Goal: Information Seeking & Learning: Find specific fact

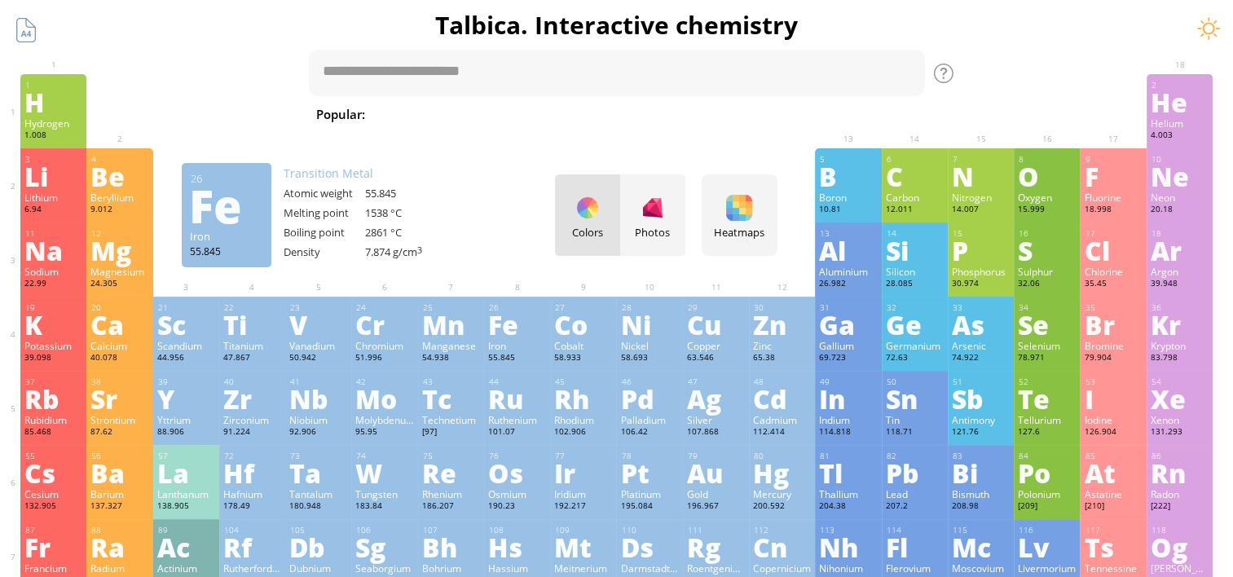
click at [531, 403] on div "Ru" at bounding box center [517, 398] width 58 height 26
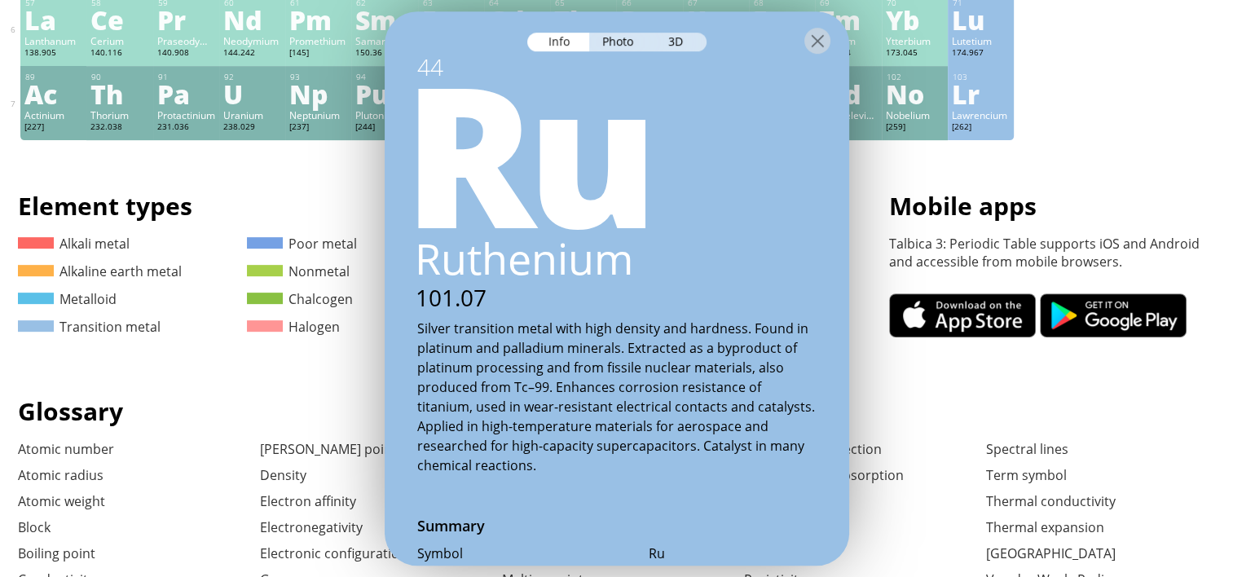
scroll to position [652, 0]
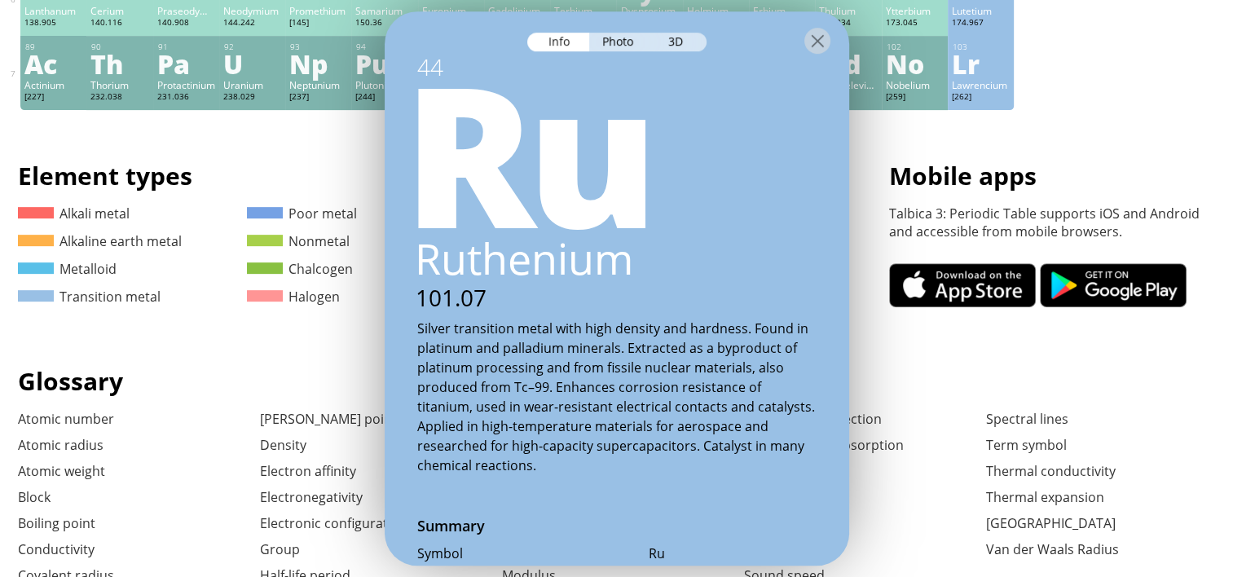
drag, startPoint x: 567, startPoint y: 506, endPoint x: 570, endPoint y: 497, distance: 9.5
click at [568, 506] on div "44 Ru Ruthenium 101.07 Silver transition metal with high density and hardness. …" at bounding box center [617, 288] width 465 height 554
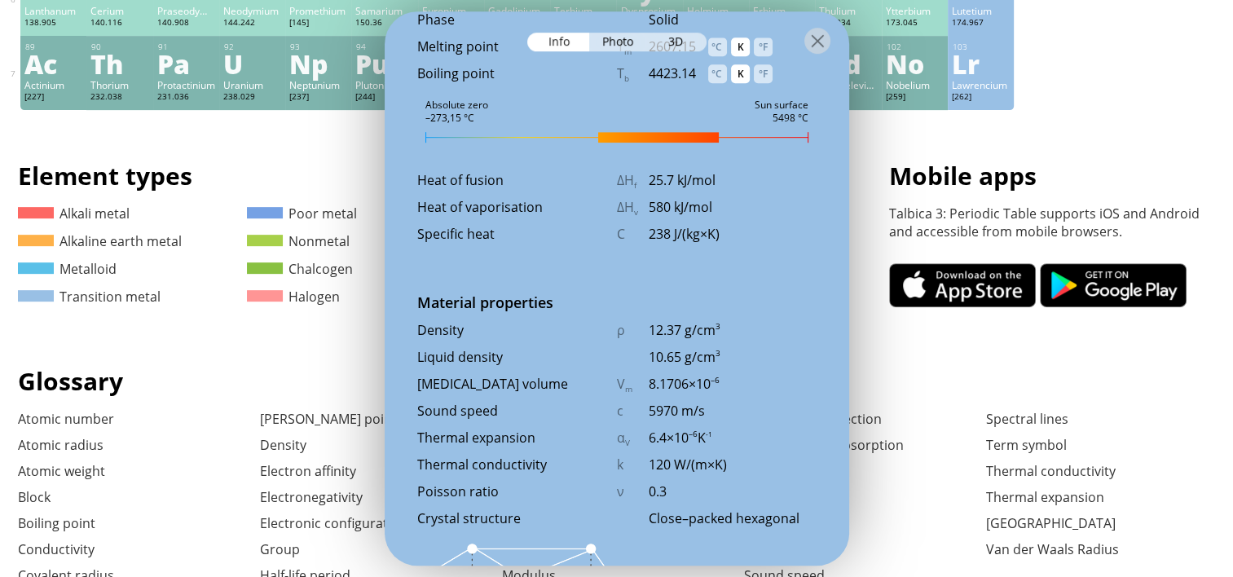
scroll to position [2037, 0]
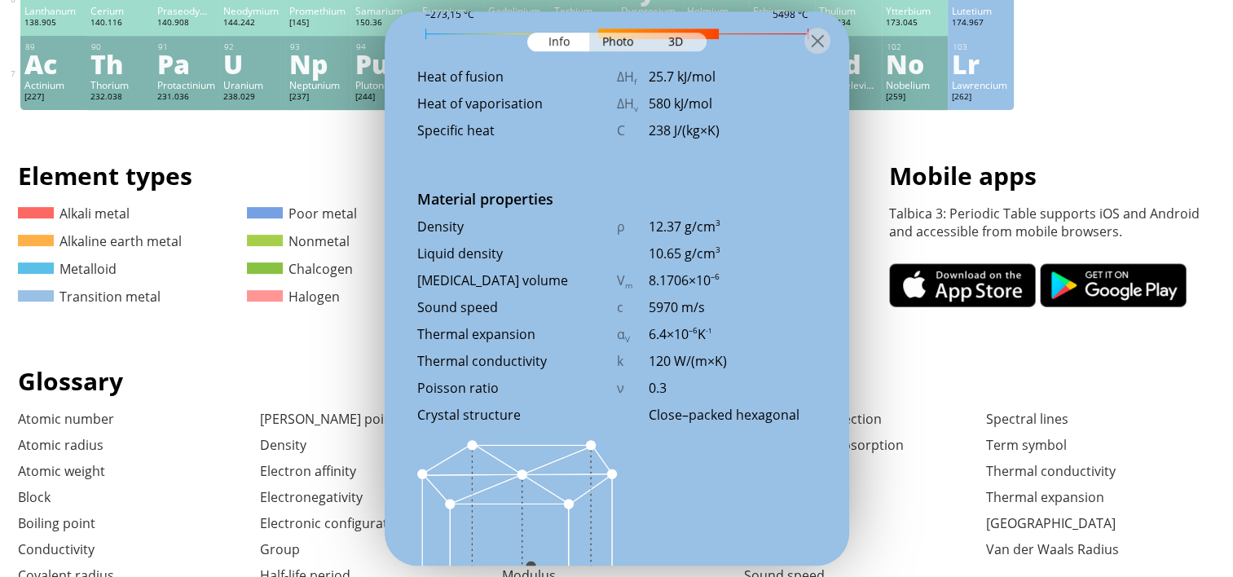
click at [808, 40] on div at bounding box center [817, 41] width 26 height 26
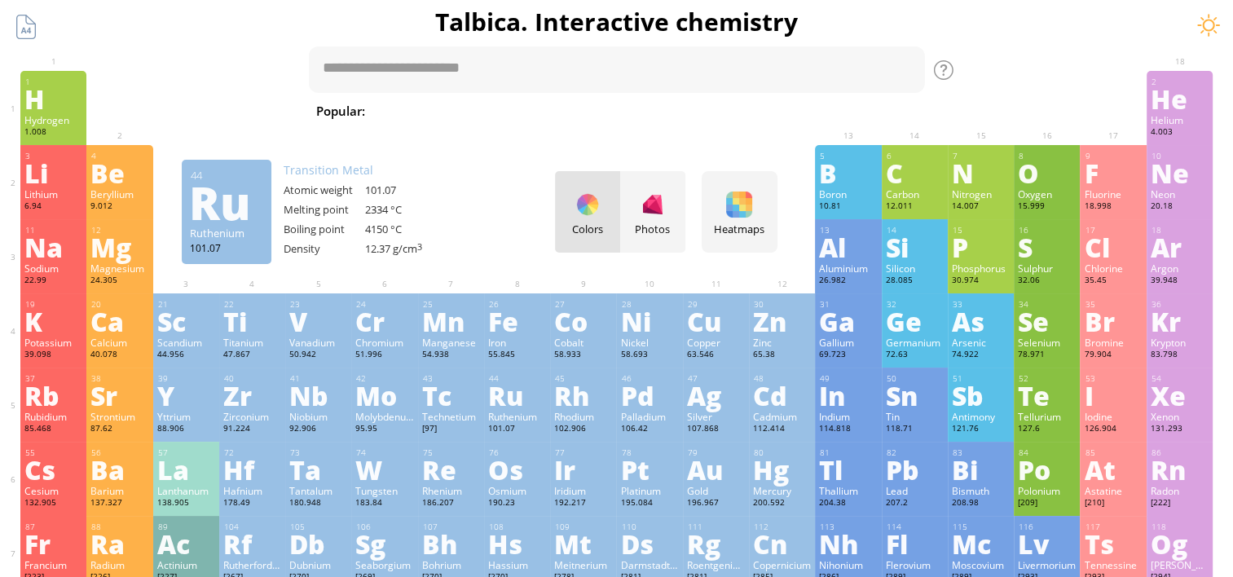
scroll to position [0, 0]
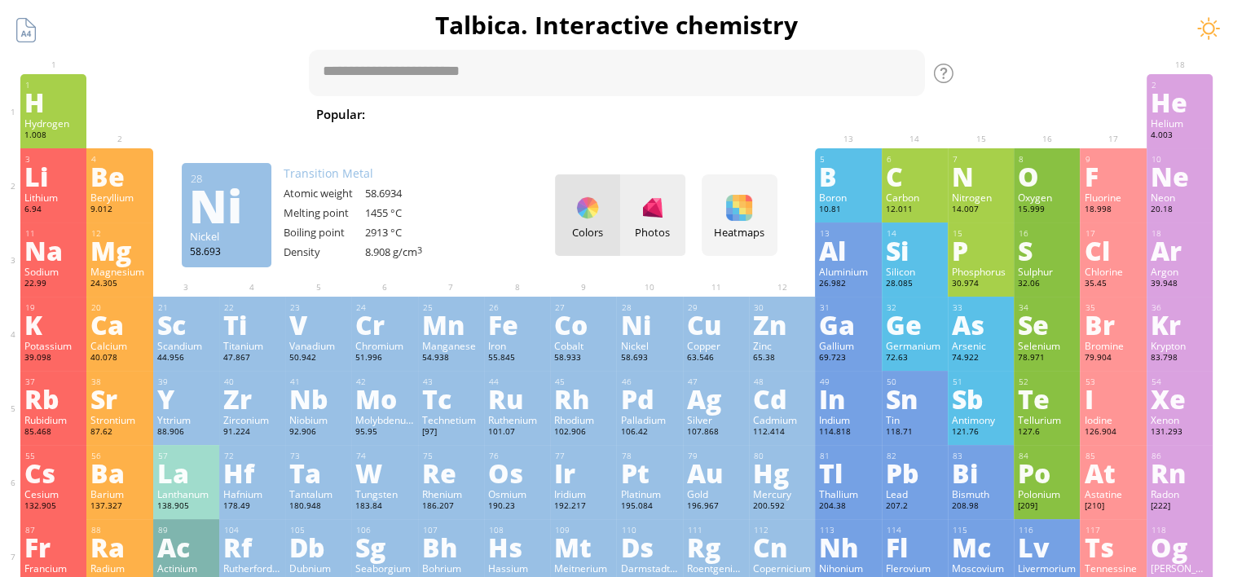
click at [652, 204] on div at bounding box center [653, 208] width 26 height 26
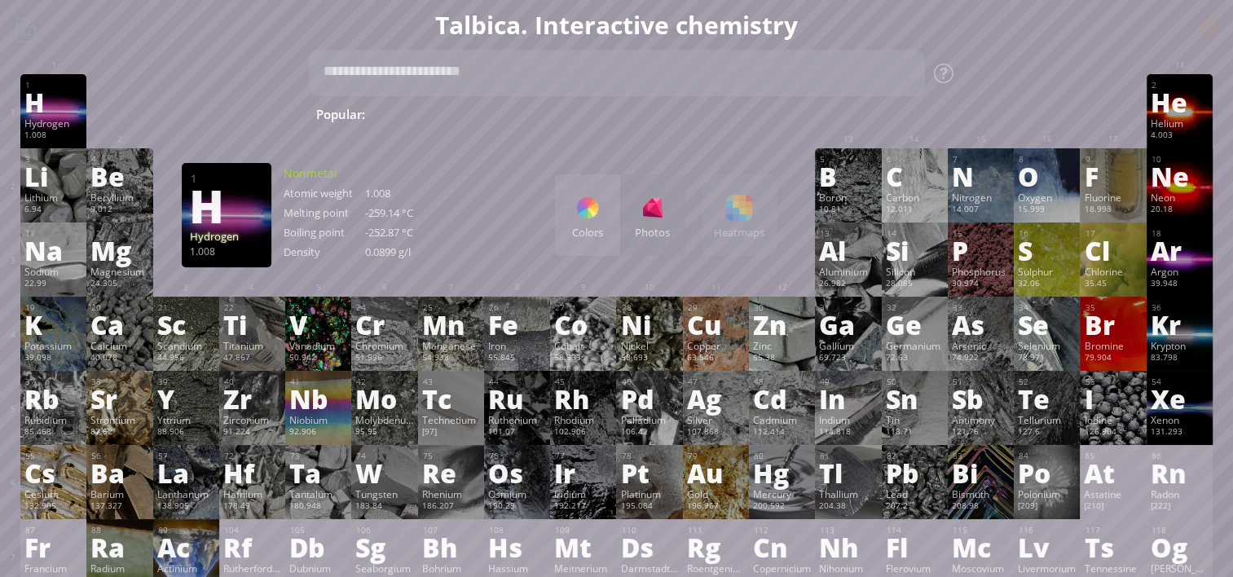
click at [64, 121] on div "Hydrogen" at bounding box center [53, 123] width 58 height 13
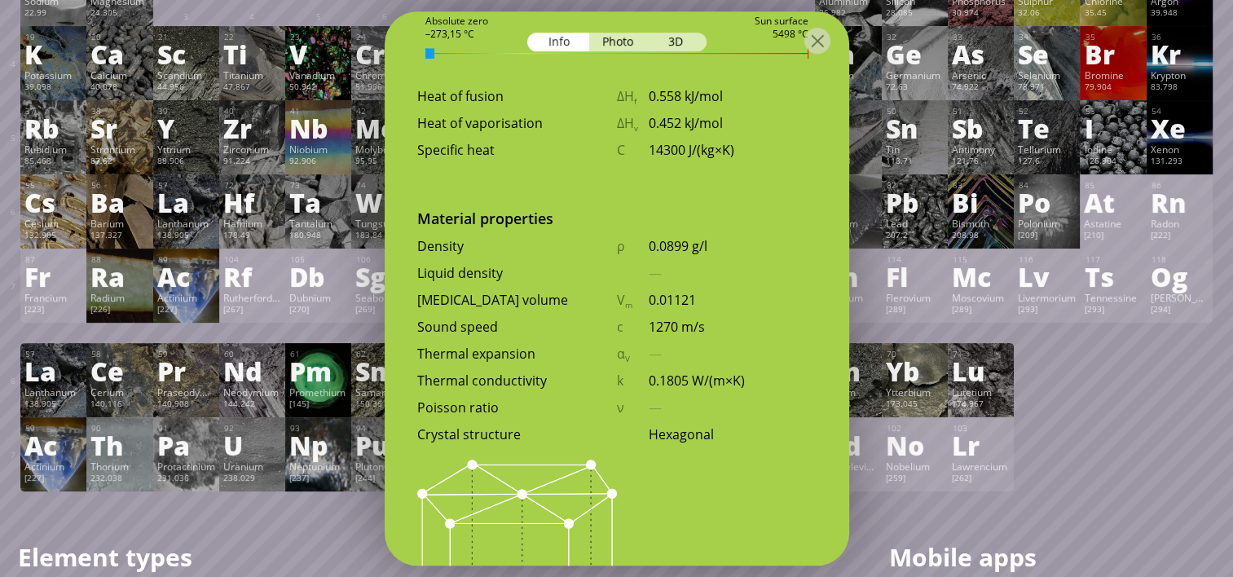
scroll to position [163, 0]
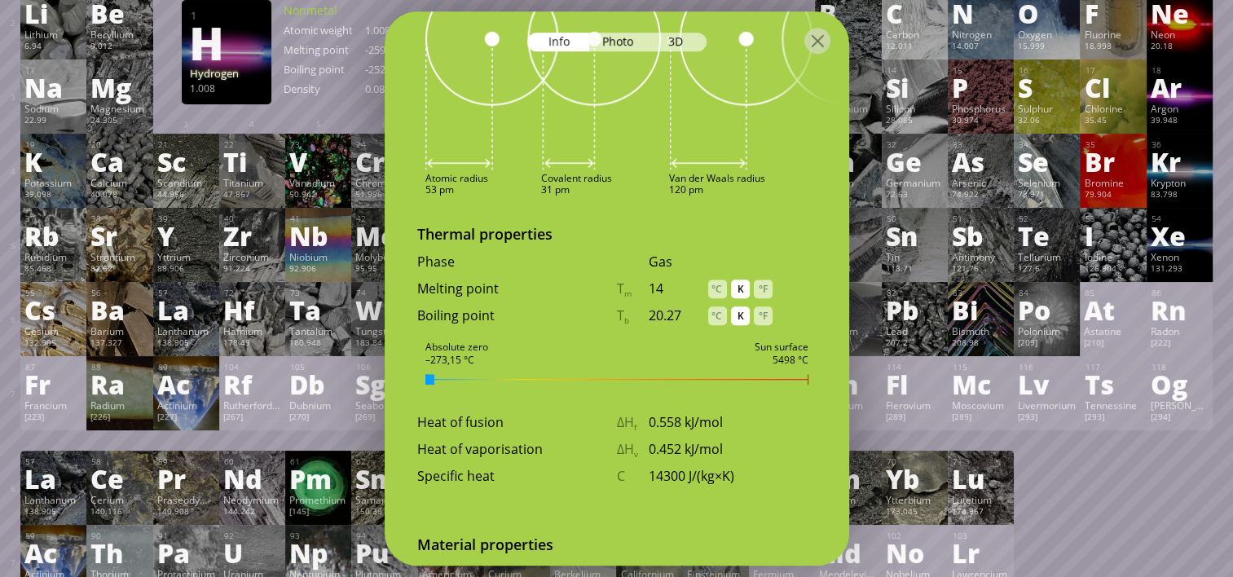
click at [649, 176] on div "Atomic radius 53 pm Covalent radius 31 pm Van der Waals radius 120 pm" at bounding box center [617, 186] width 465 height 27
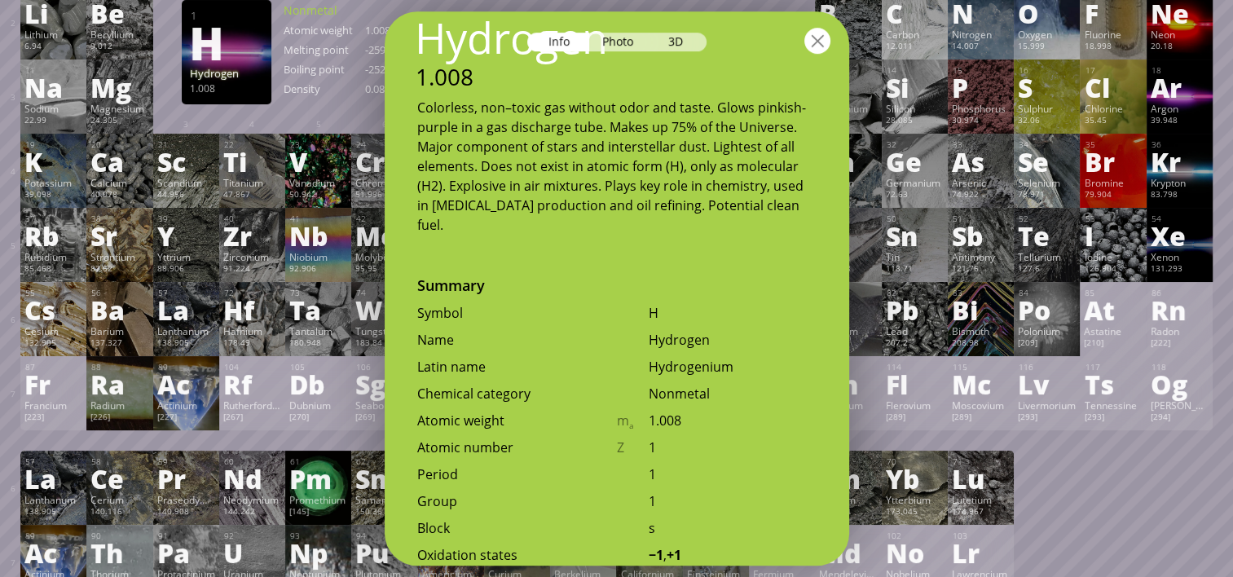
scroll to position [107, 0]
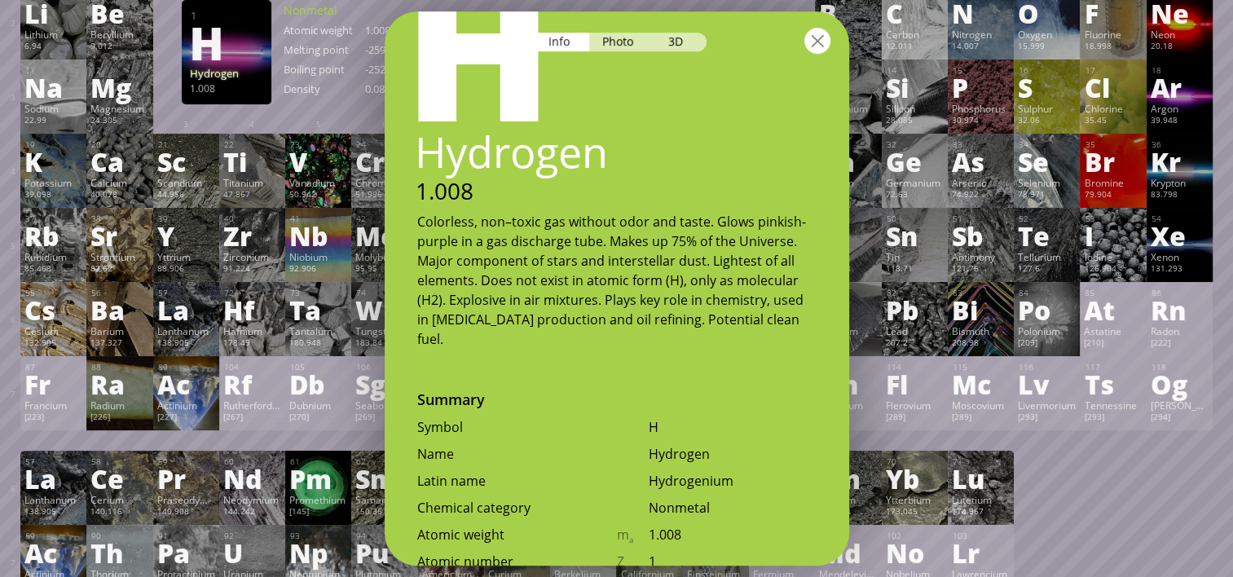
click at [817, 38] on div at bounding box center [817, 41] width 26 height 26
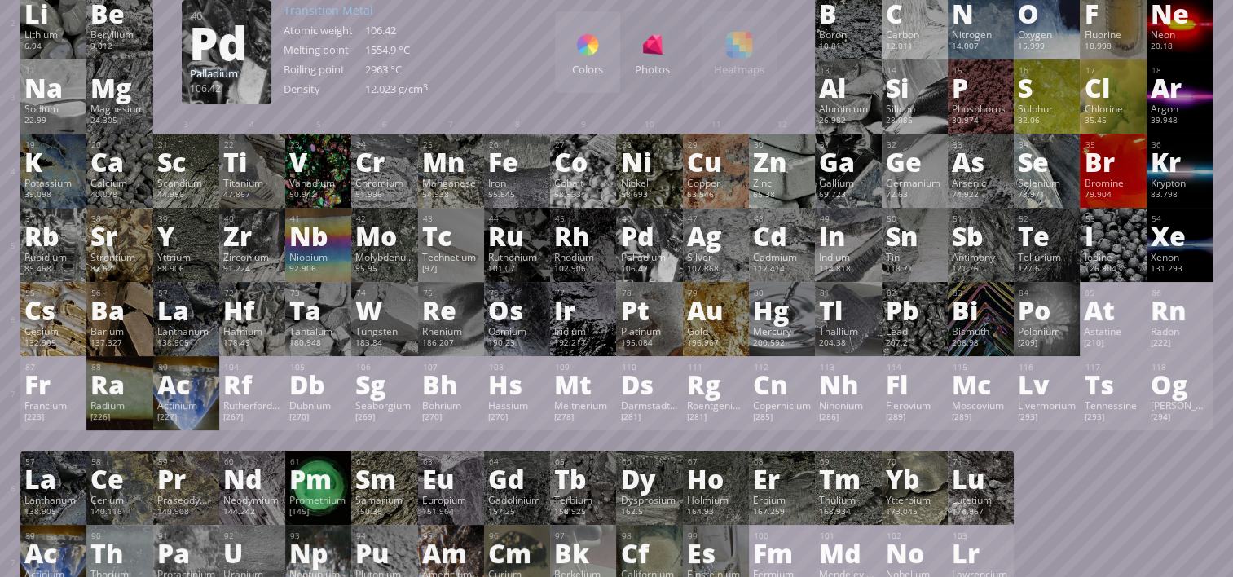
scroll to position [0, 0]
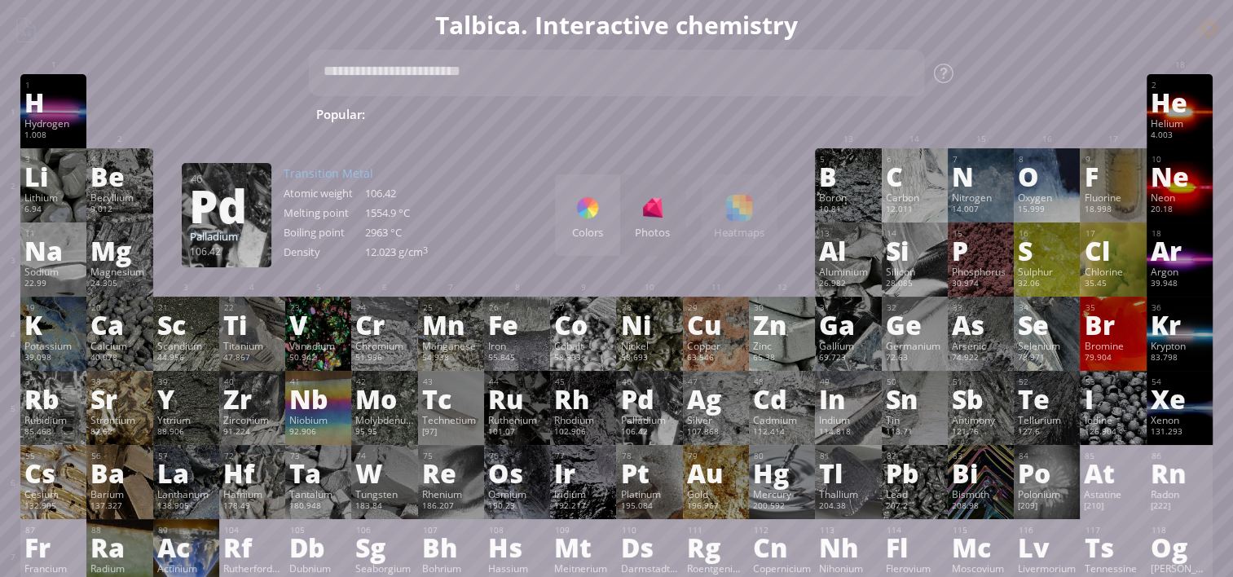
click at [750, 228] on div "Colors Photos Heatmaps Heatmaps Normal mode Melting point Boiling point Density…" at bounding box center [666, 214] width 222 height 81
click at [589, 209] on div at bounding box center [588, 208] width 26 height 26
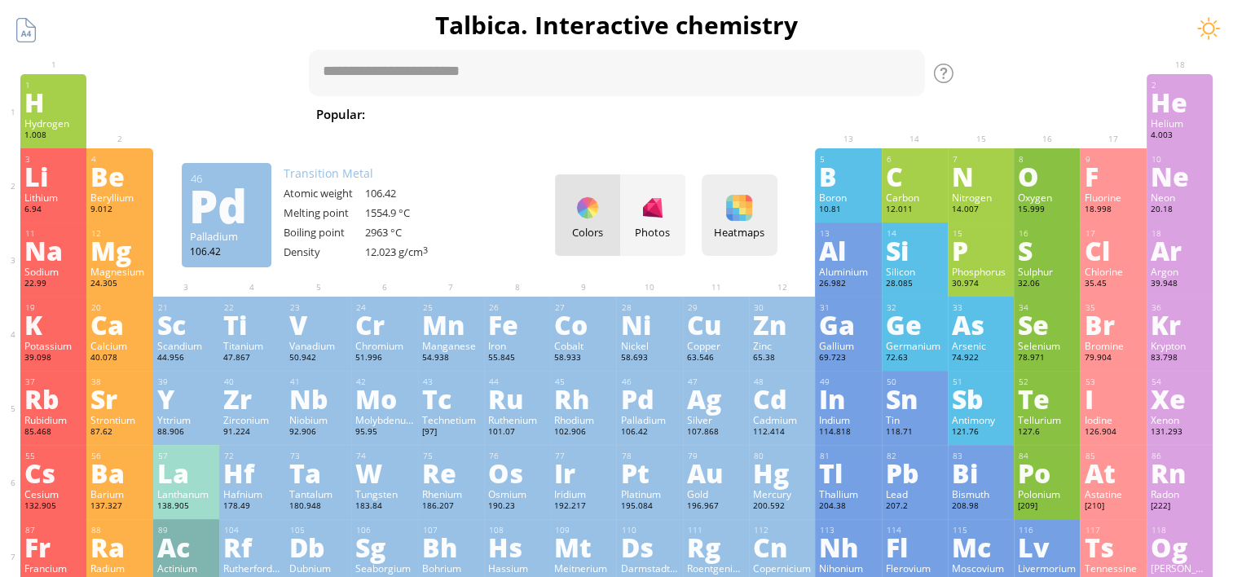
click at [745, 209] on div at bounding box center [739, 208] width 26 height 26
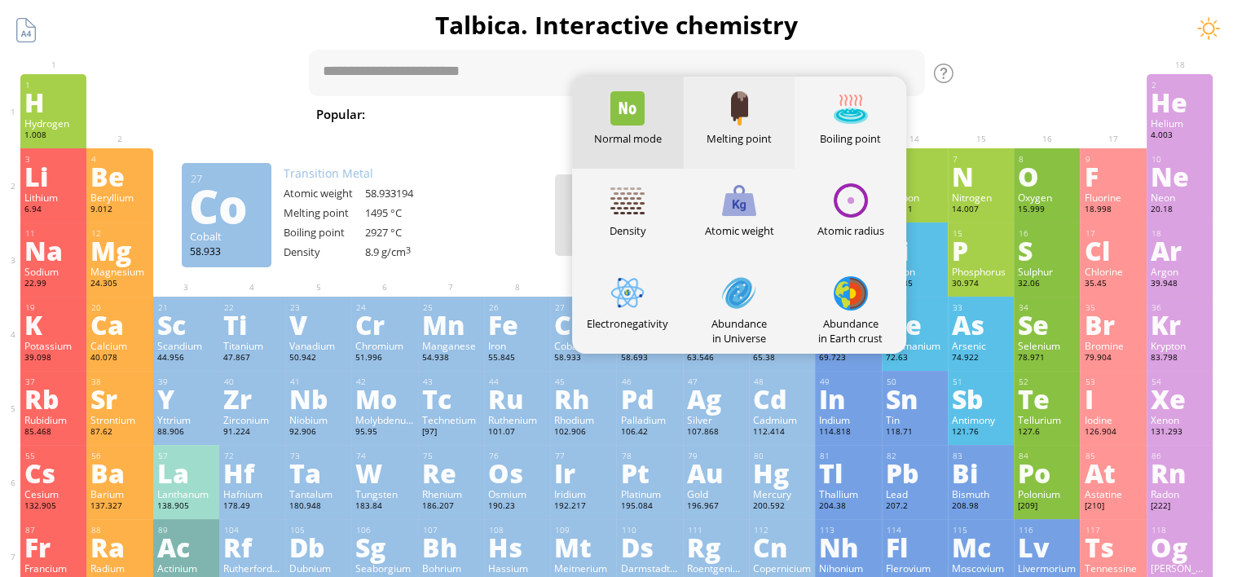
click at [766, 126] on div "Melting point" at bounding box center [740, 123] width 112 height 92
